Goal: Task Accomplishment & Management: Manage account settings

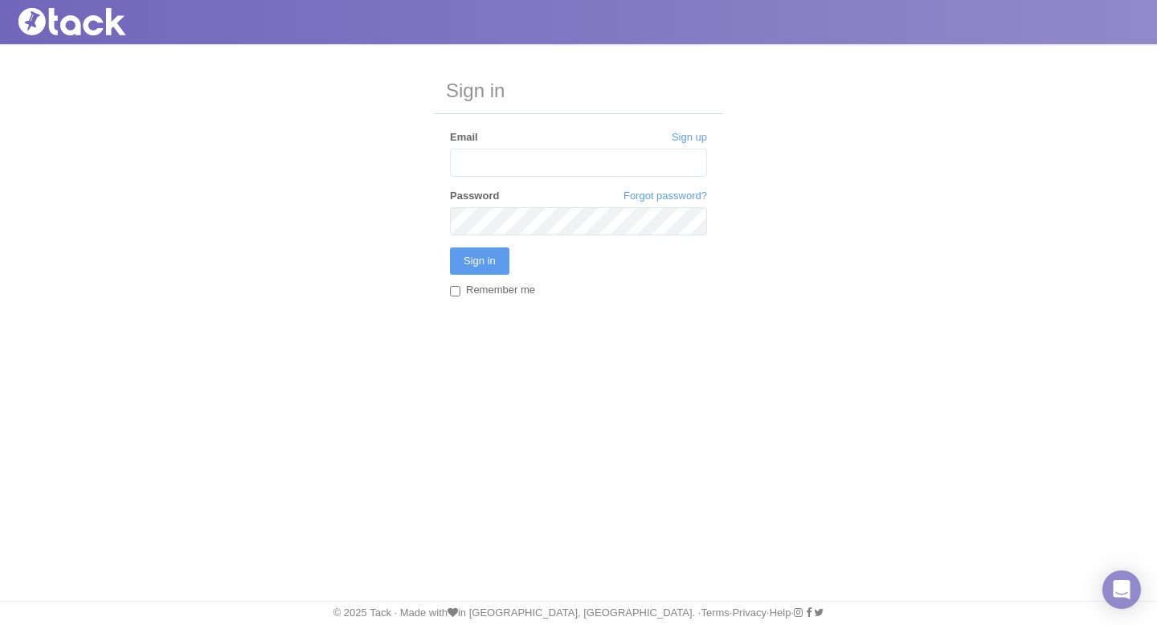
type input "[PERSON_NAME][EMAIL_ADDRESS][PERSON_NAME][DOMAIN_NAME]"
click at [450, 247] on input "Sign in" at bounding box center [479, 260] width 59 height 27
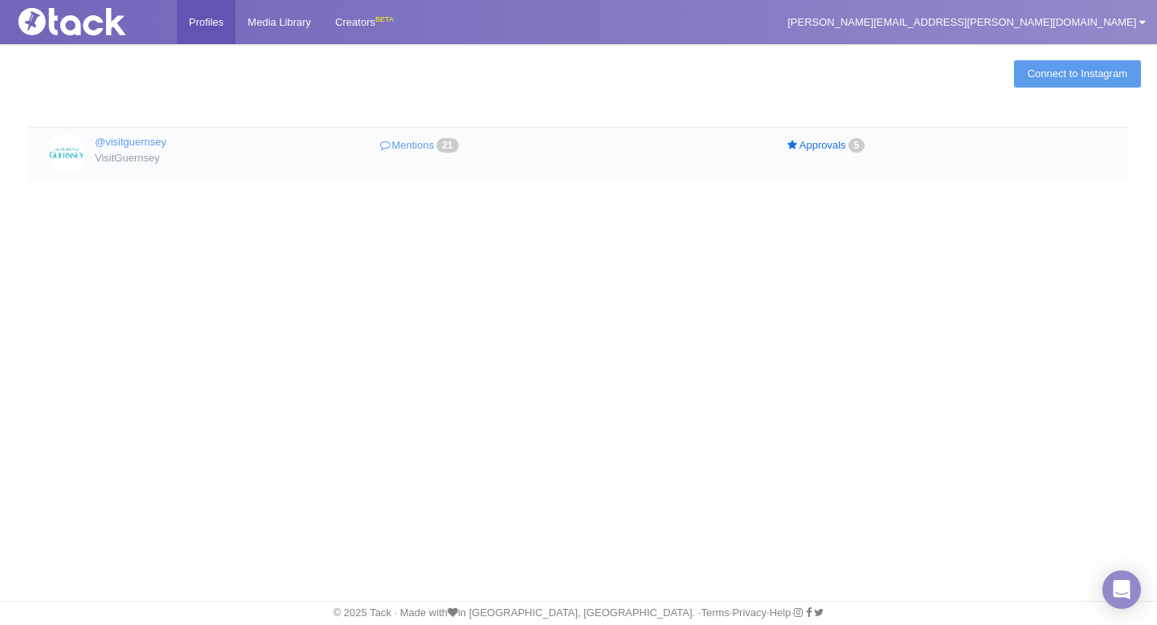
click at [818, 141] on link "Approvals 5" at bounding box center [826, 145] width 203 height 23
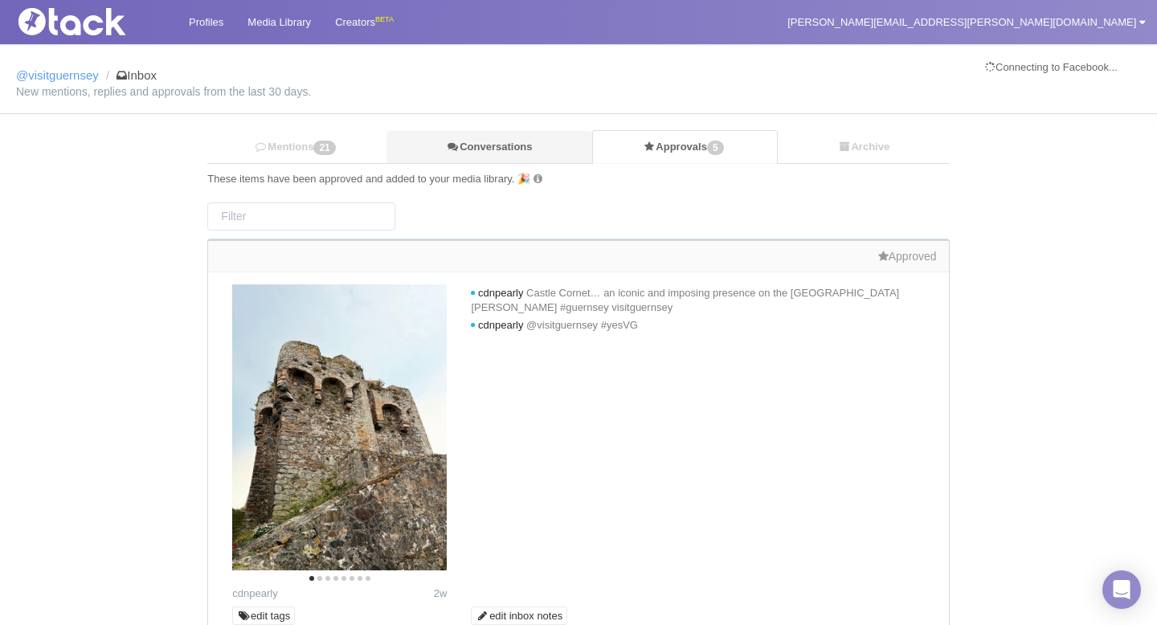
click at [479, 149] on link "Conversations" at bounding box center [489, 147] width 206 height 33
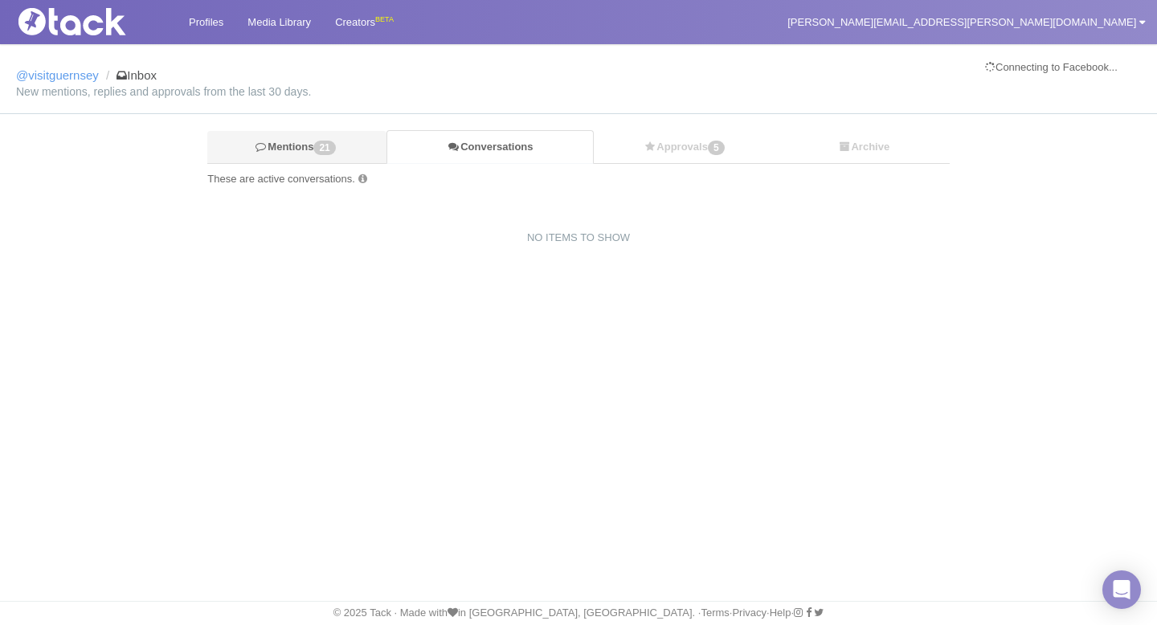
click at [271, 151] on link "Mentions 21" at bounding box center [296, 147] width 179 height 33
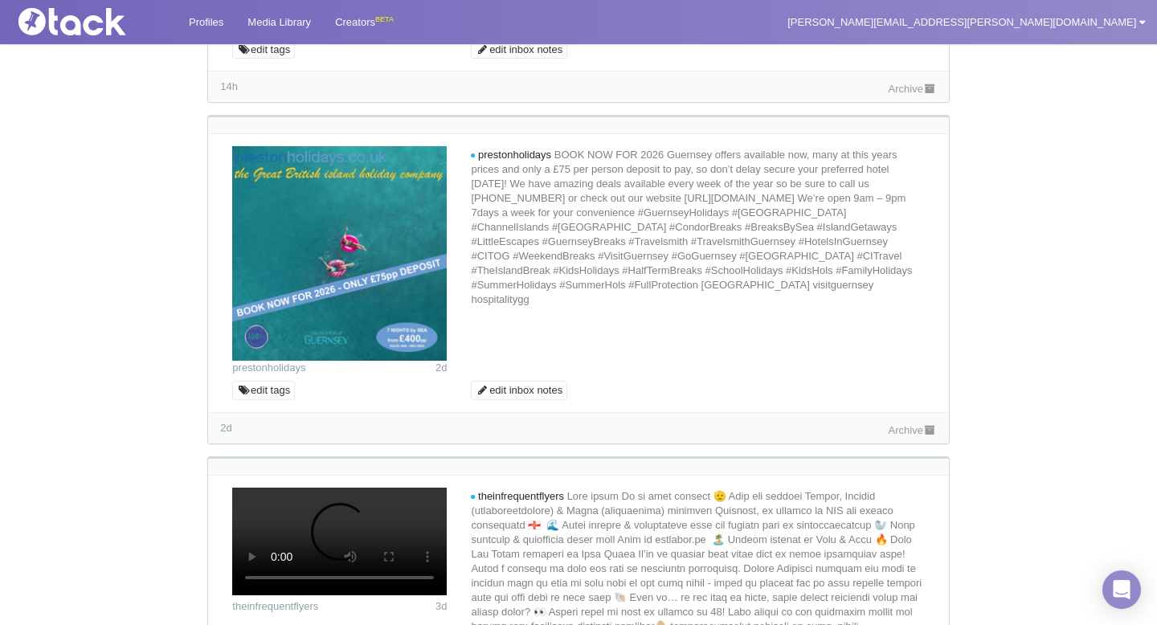
scroll to position [552, 0]
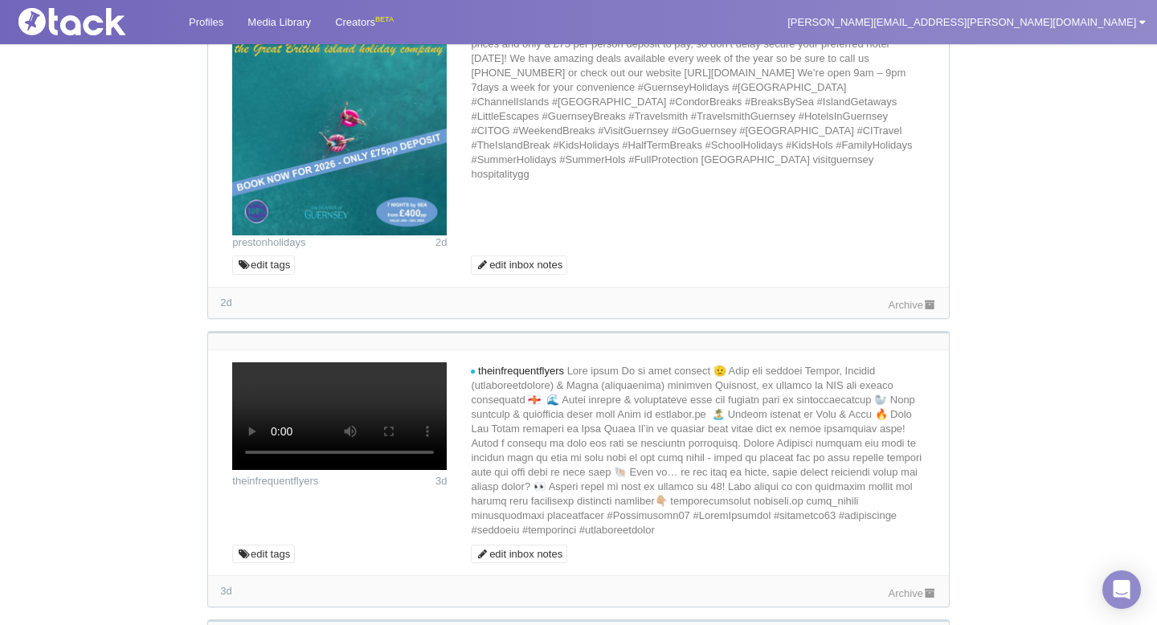
click at [908, 311] on link "Archive" at bounding box center [912, 305] width 48 height 12
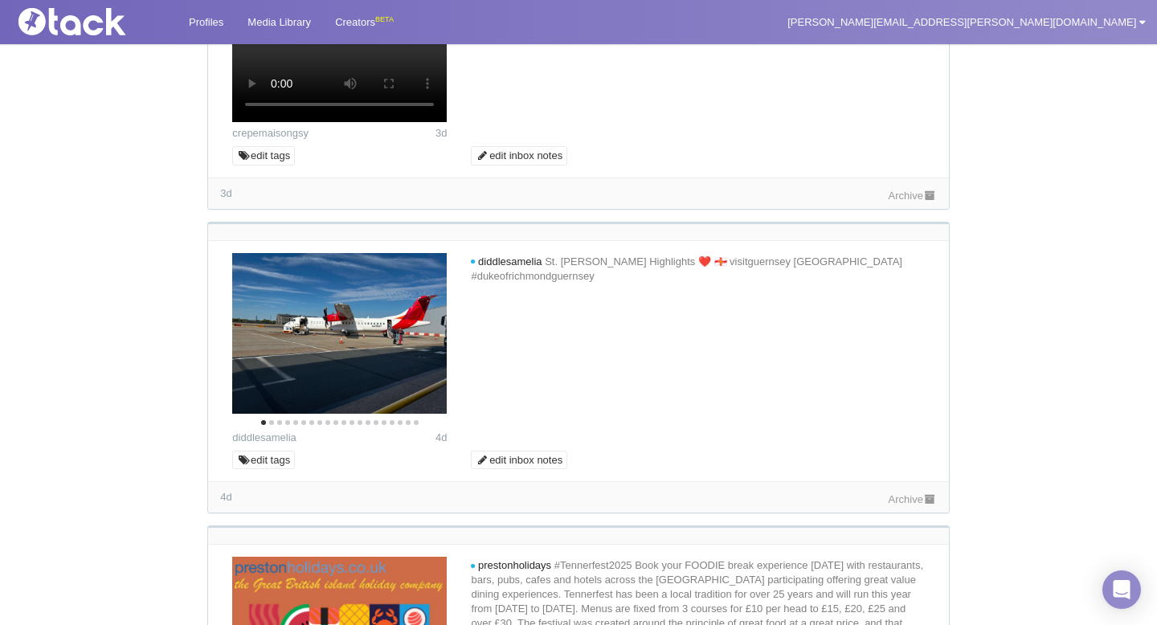
scroll to position [1193, 0]
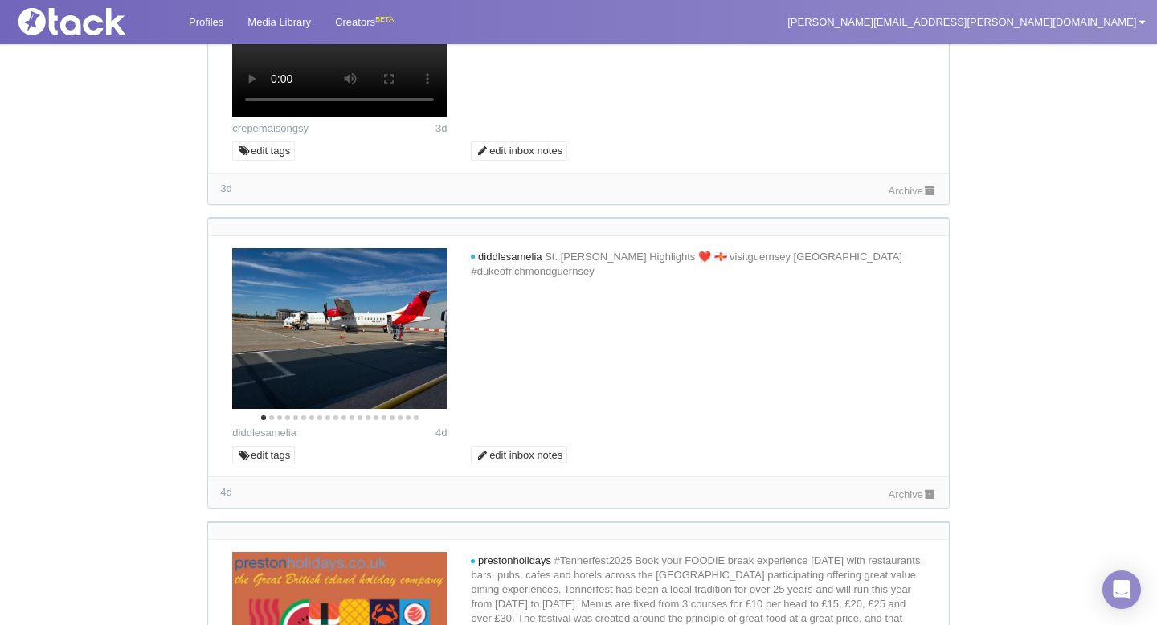
click at [912, 500] on link "Archive" at bounding box center [912, 494] width 48 height 12
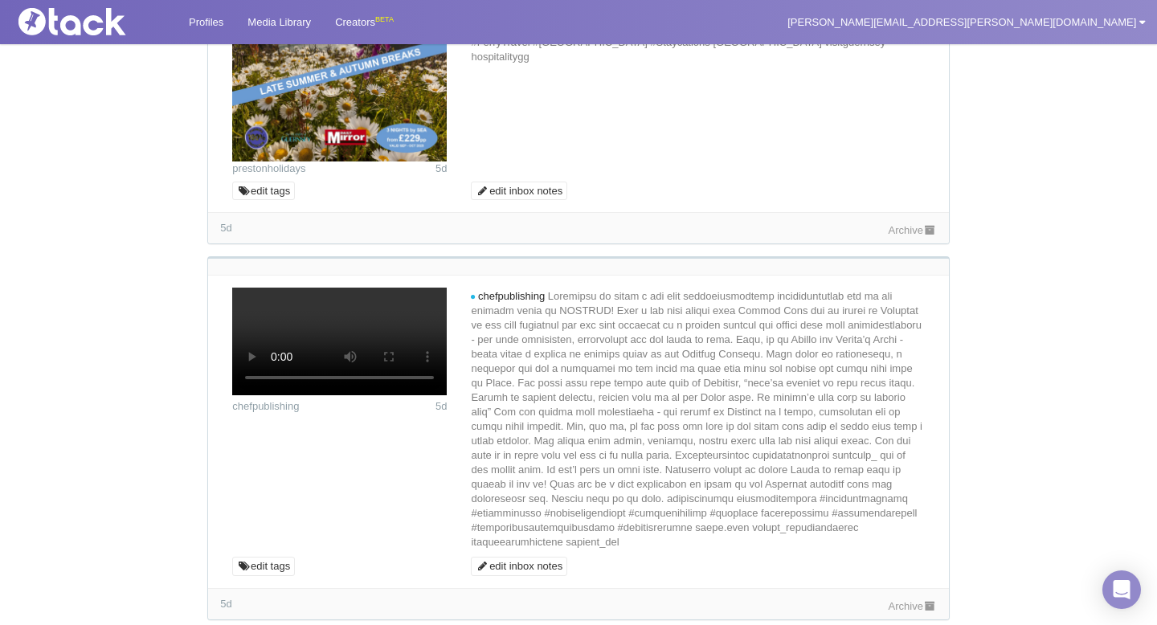
scroll to position [2328, 0]
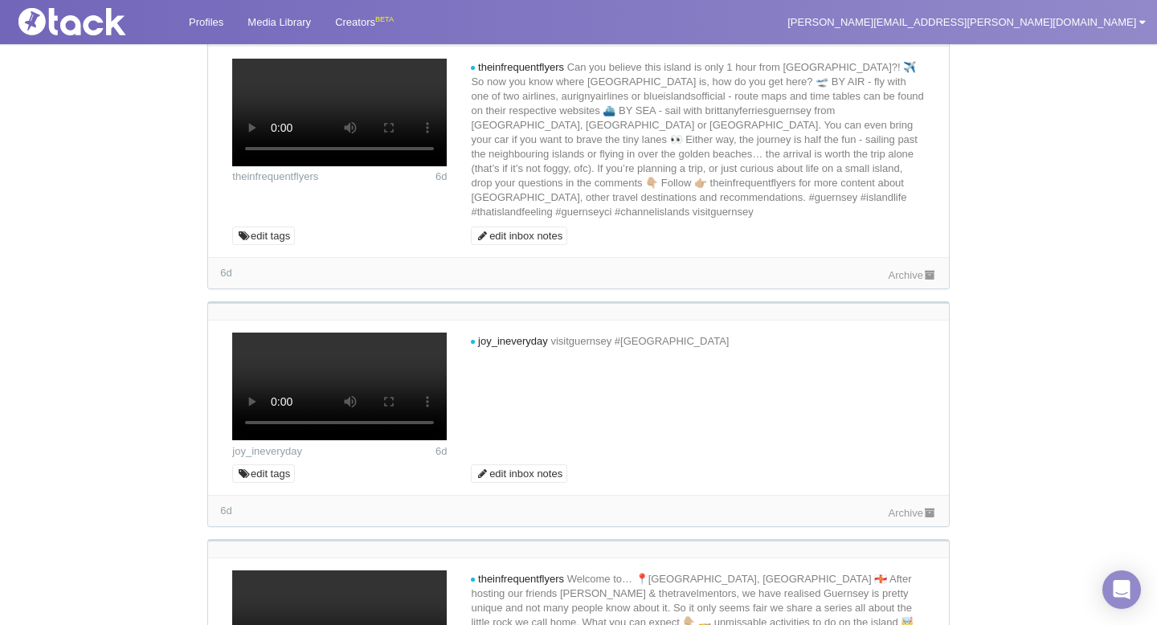
scroll to position [2773, 0]
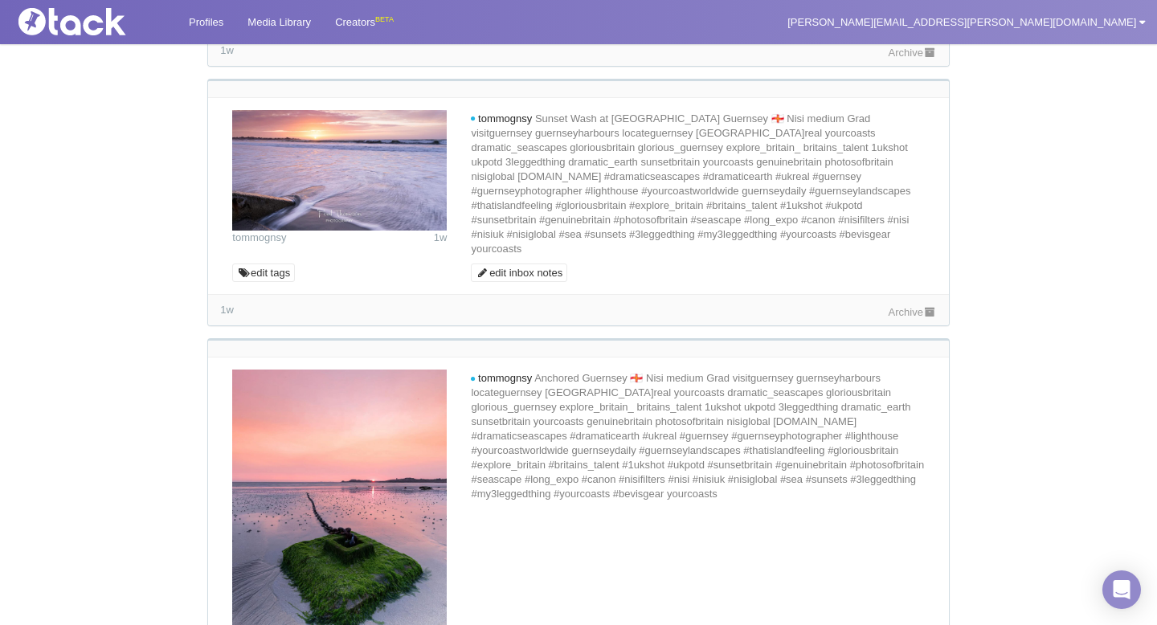
scroll to position [3737, 0]
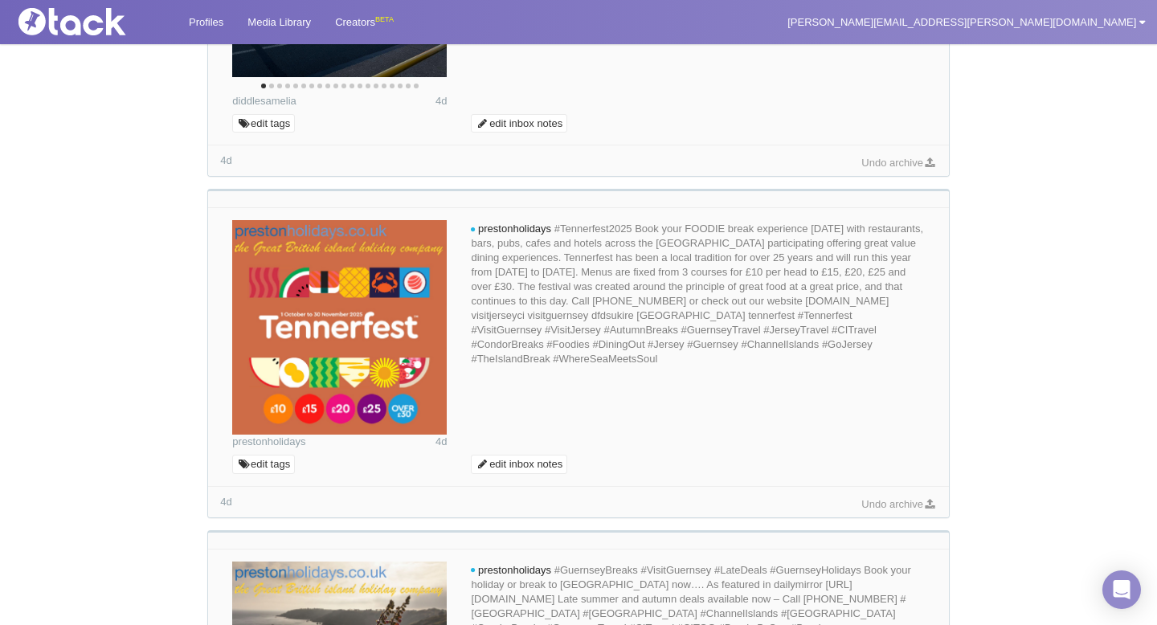
scroll to position [1520, 0]
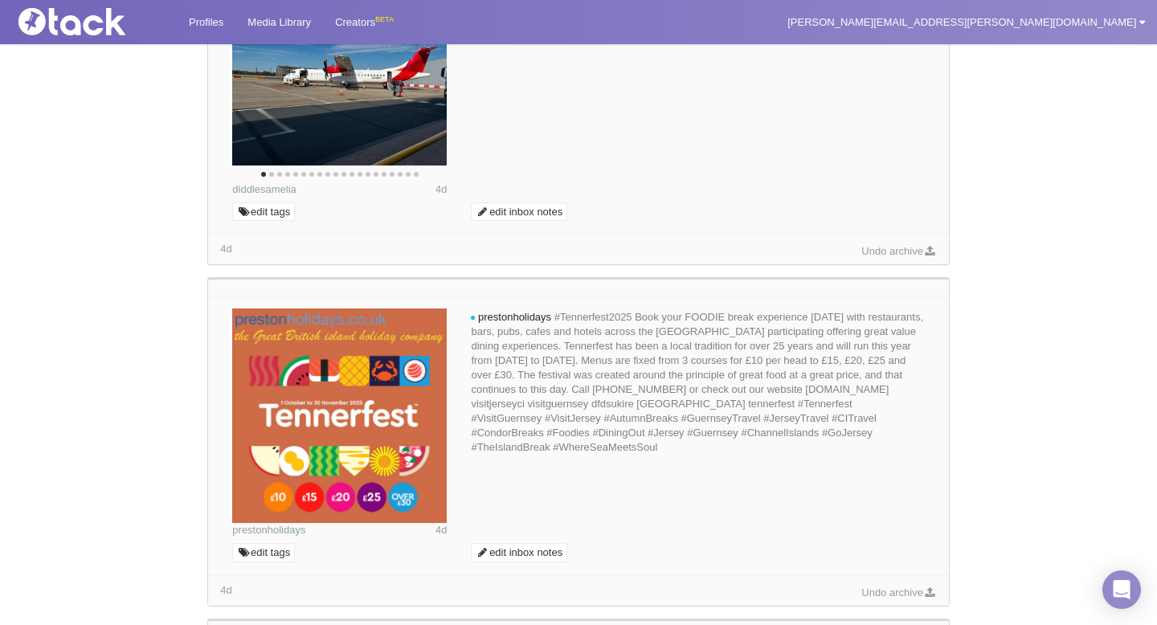
scroll to position [0, 0]
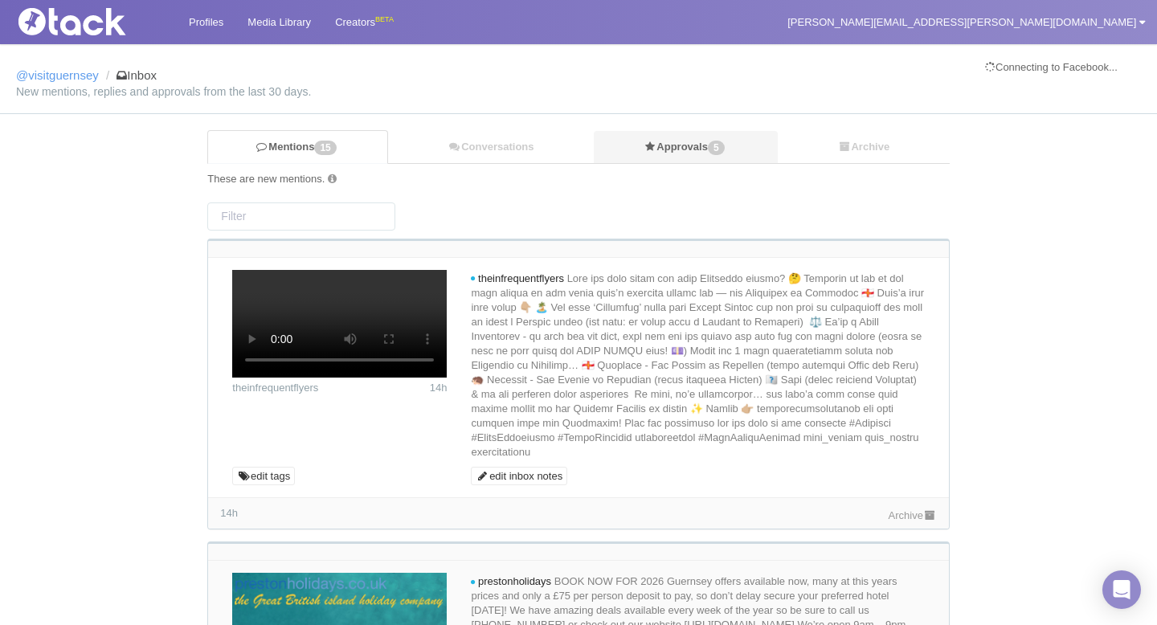
click at [665, 140] on link "Approvals 5" at bounding box center [686, 147] width 184 height 33
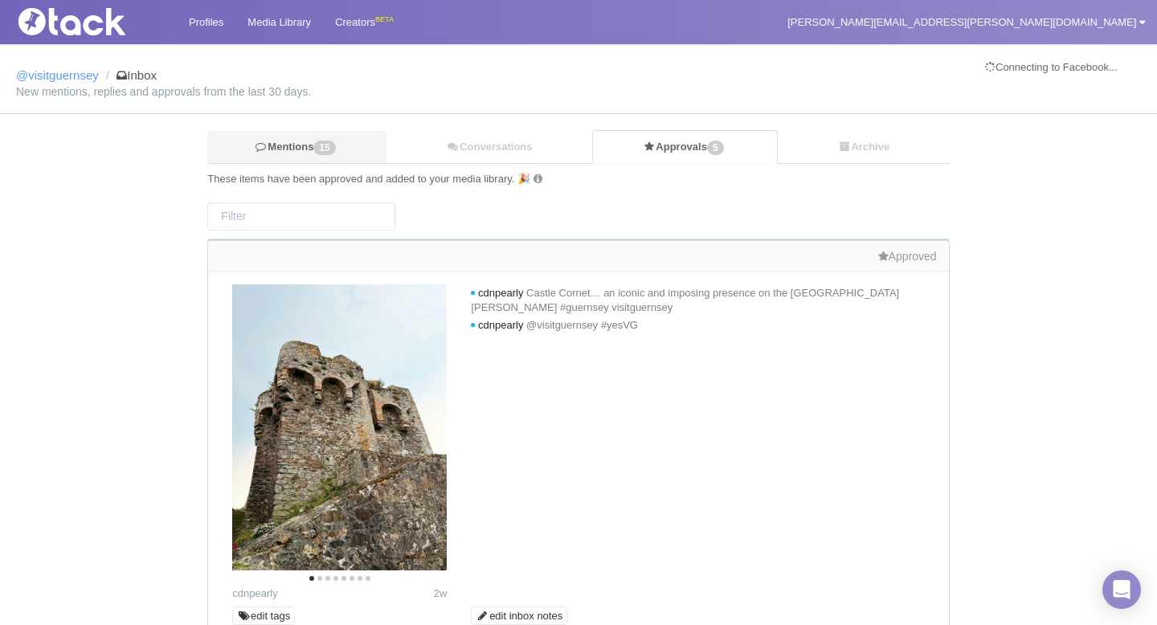
click at [279, 145] on link "Mentions 15" at bounding box center [296, 147] width 179 height 33
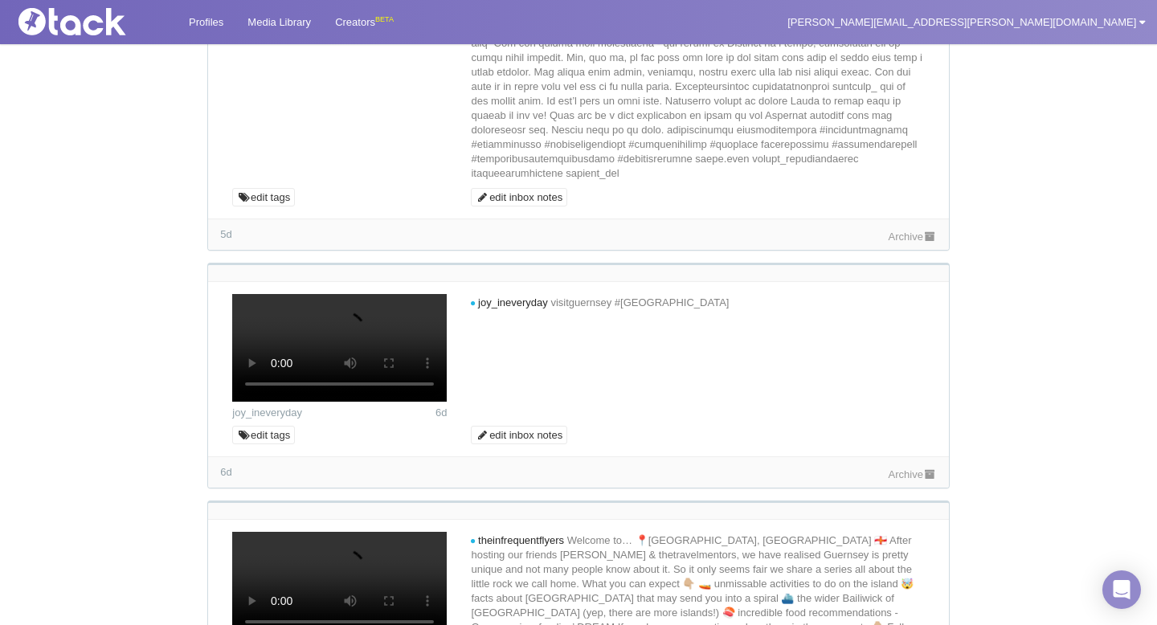
scroll to position [1025, 0]
